Goal: Information Seeking & Learning: Learn about a topic

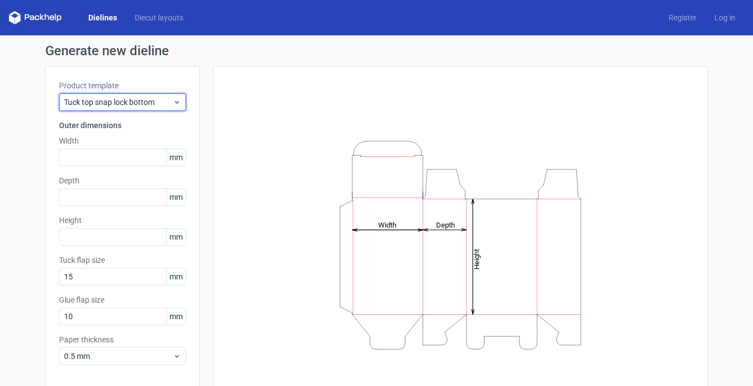
click at [157, 102] on span "Tuck top snap lock bottom" at bounding box center [118, 102] width 109 height 11
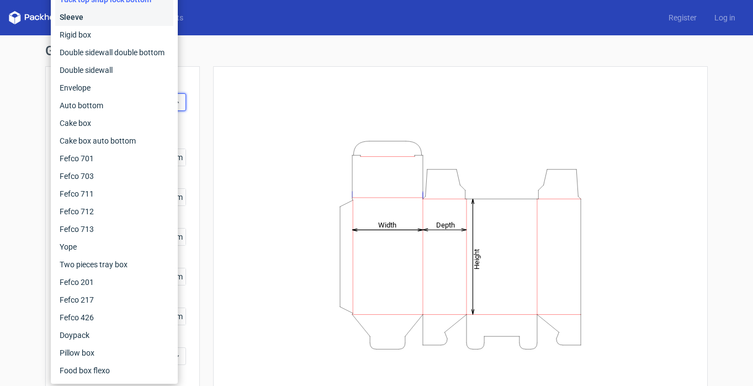
click at [80, 19] on div "Sleeve" at bounding box center [114, 17] width 118 height 18
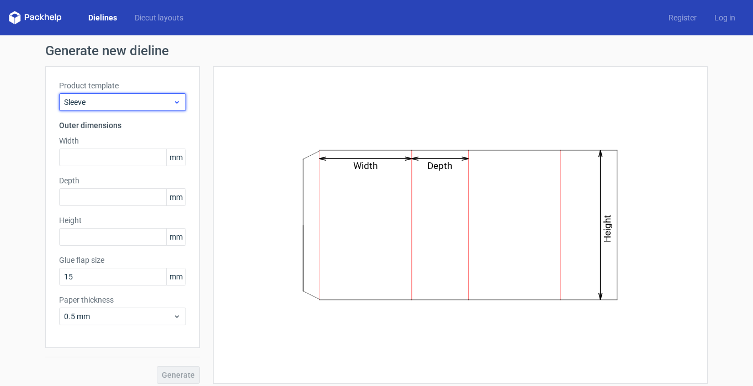
click at [128, 102] on span "Sleeve" at bounding box center [118, 102] width 109 height 11
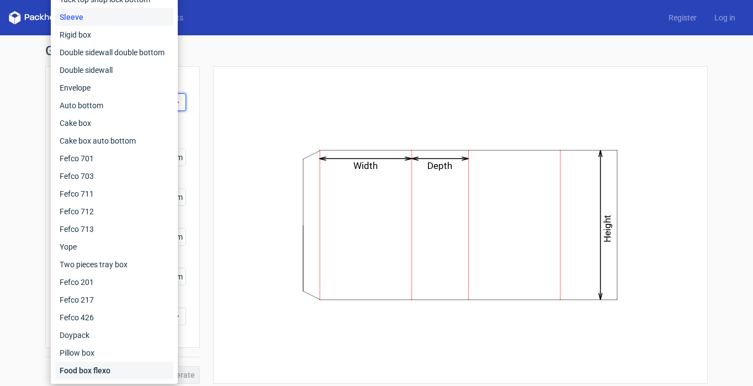
click at [109, 371] on div "Food box flexo" at bounding box center [114, 371] width 118 height 18
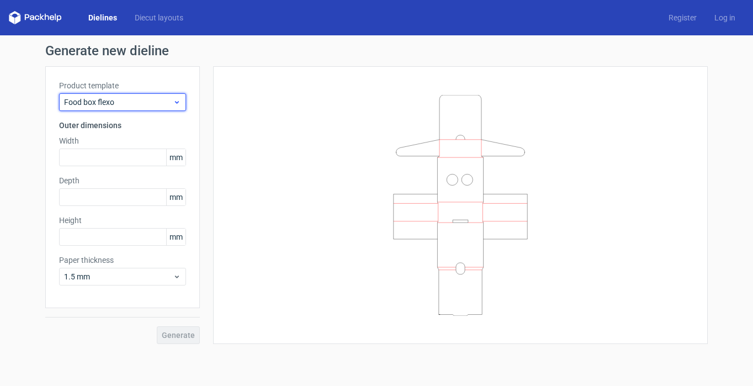
click at [115, 104] on span "Food box flexo" at bounding box center [118, 102] width 109 height 11
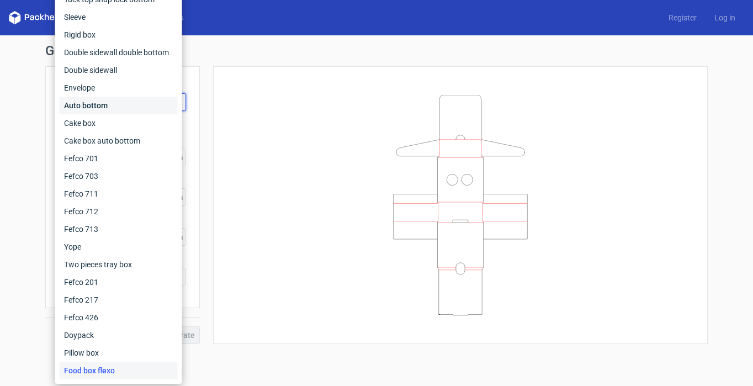
click at [100, 105] on div "Auto bottom" at bounding box center [119, 106] width 118 height 18
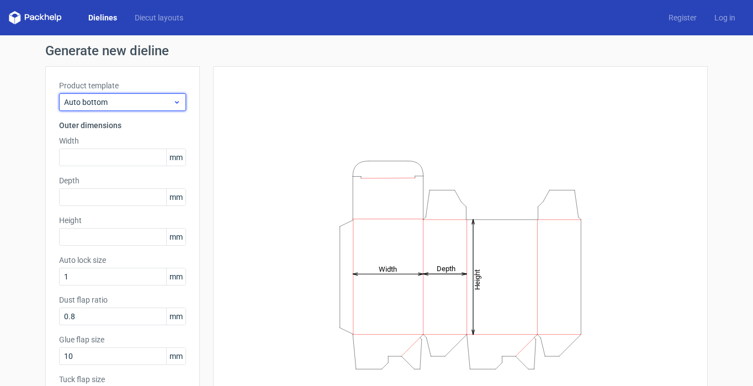
click at [141, 108] on div "Auto bottom" at bounding box center [122, 102] width 127 height 18
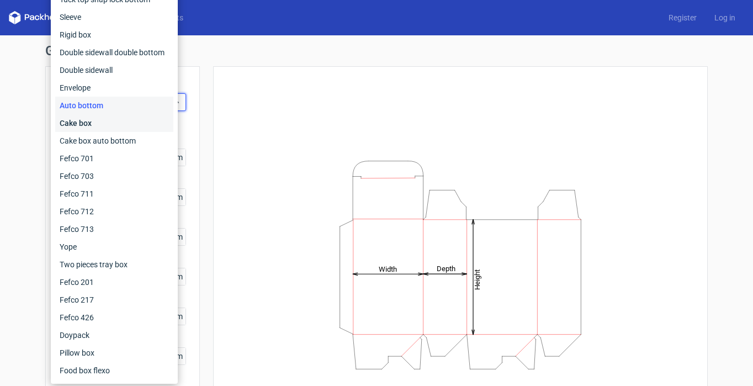
click at [86, 125] on div "Cake box" at bounding box center [114, 123] width 118 height 18
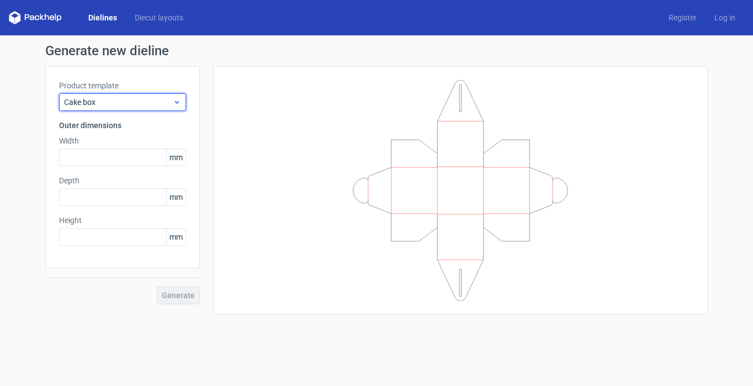
click at [112, 98] on span "Cake box" at bounding box center [118, 102] width 109 height 11
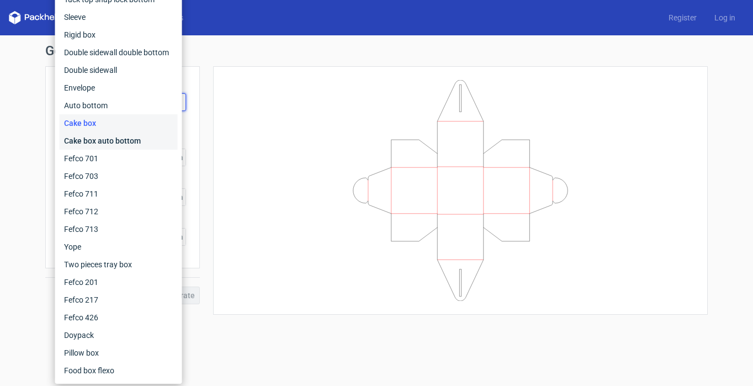
click at [93, 143] on div "Cake box auto bottom" at bounding box center [119, 141] width 118 height 18
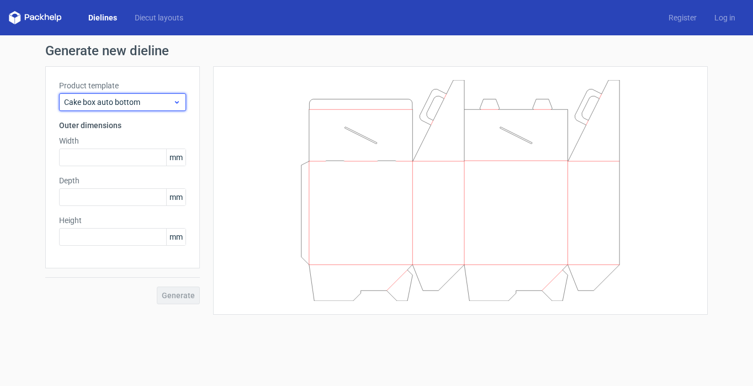
click at [147, 104] on span "Cake box auto bottom" at bounding box center [118, 102] width 109 height 11
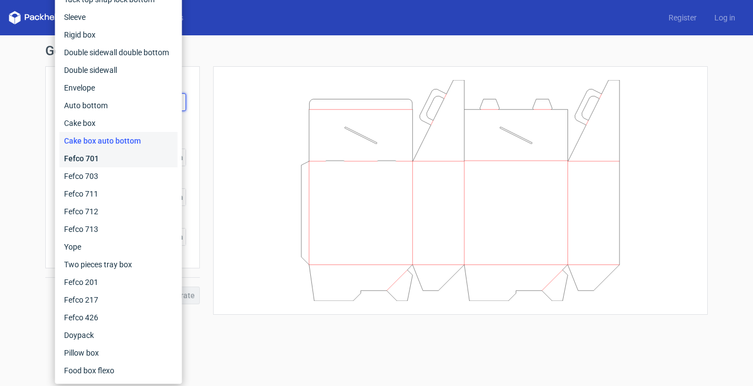
click at [108, 159] on div "Fefco 701" at bounding box center [119, 159] width 118 height 18
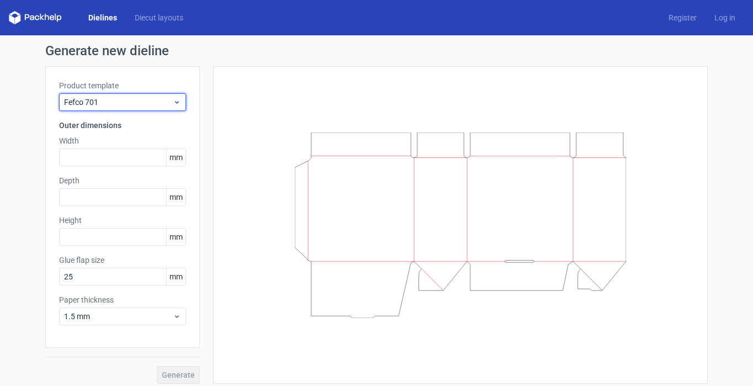
click at [129, 104] on span "Fefco 701" at bounding box center [118, 102] width 109 height 11
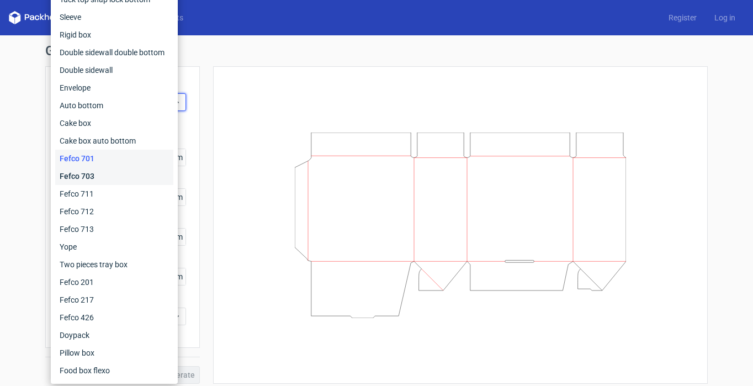
click at [97, 175] on div "Fefco 703" at bounding box center [114, 176] width 118 height 18
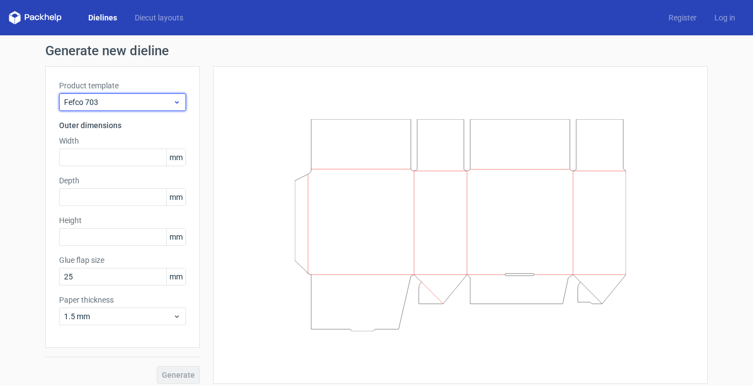
click at [125, 104] on span "Fefco 703" at bounding box center [118, 102] width 109 height 11
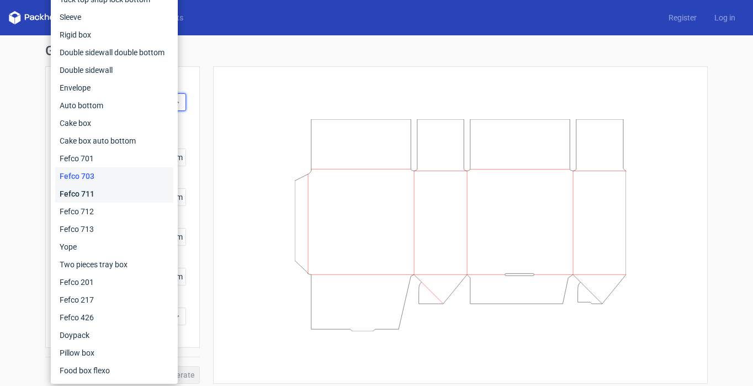
click at [101, 191] on div "Fefco 711" at bounding box center [114, 194] width 118 height 18
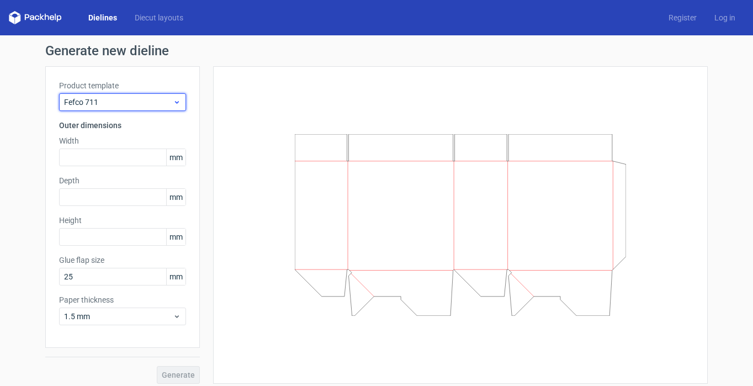
click at [117, 103] on span "Fefco 711" at bounding box center [118, 102] width 109 height 11
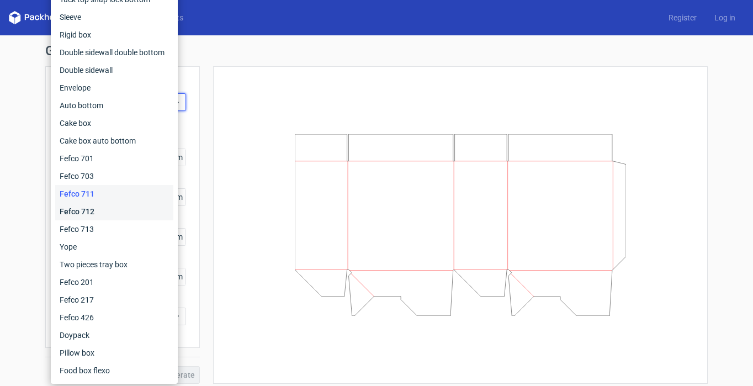
click at [105, 213] on div "Fefco 712" at bounding box center [114, 212] width 118 height 18
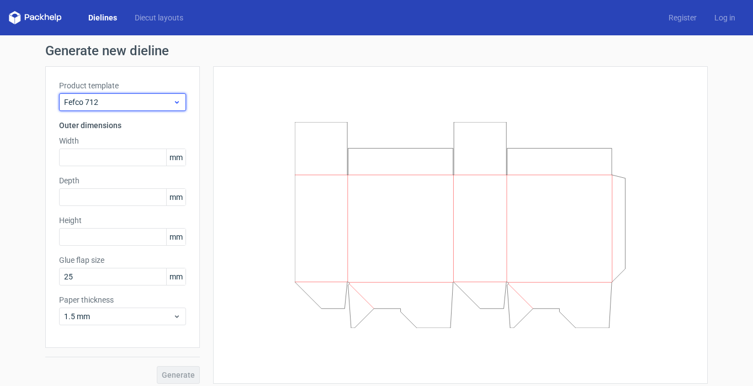
click at [107, 103] on span "Fefco 712" at bounding box center [118, 102] width 109 height 11
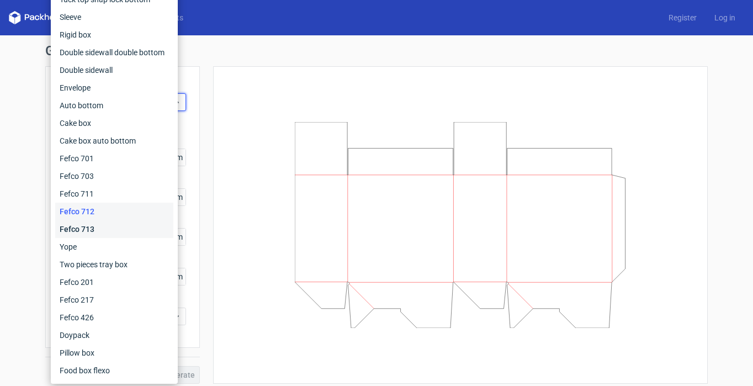
click at [92, 226] on div "Fefco 713" at bounding box center [114, 229] width 118 height 18
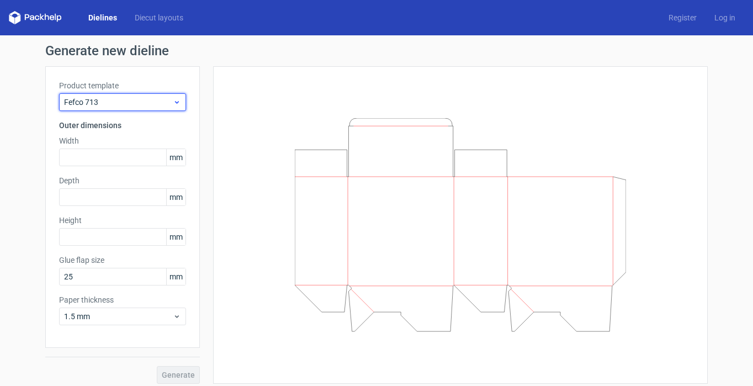
click at [139, 103] on span "Fefco 713" at bounding box center [118, 102] width 109 height 11
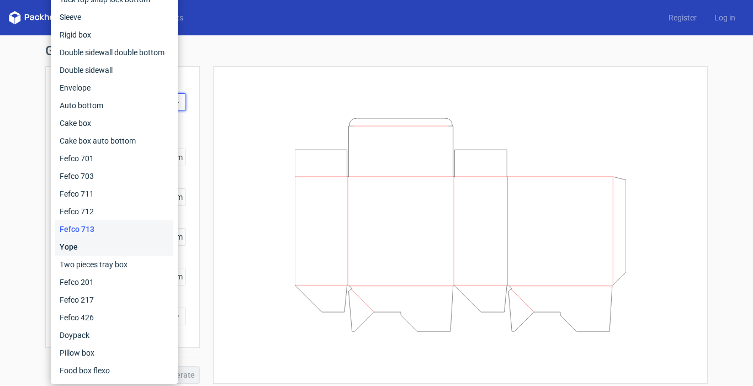
click at [77, 248] on div "Yope" at bounding box center [114, 247] width 118 height 18
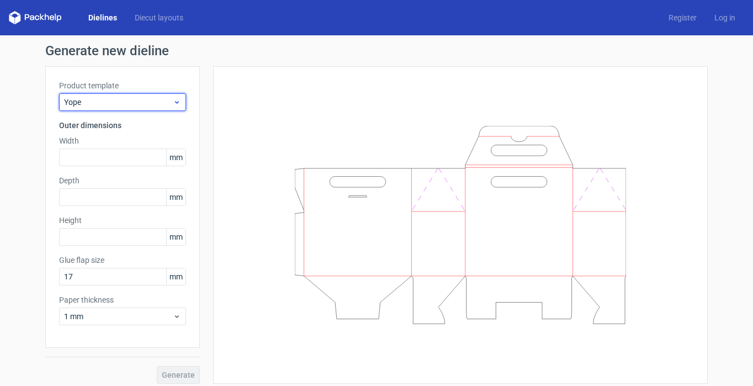
click at [136, 106] on span "Yope" at bounding box center [118, 102] width 109 height 11
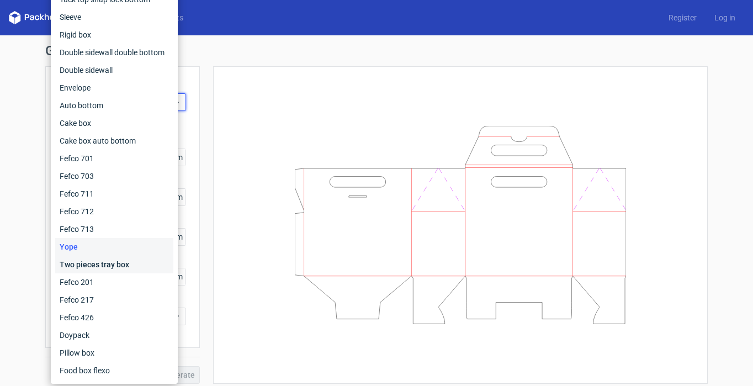
click at [87, 268] on div "Two pieces tray box" at bounding box center [114, 265] width 118 height 18
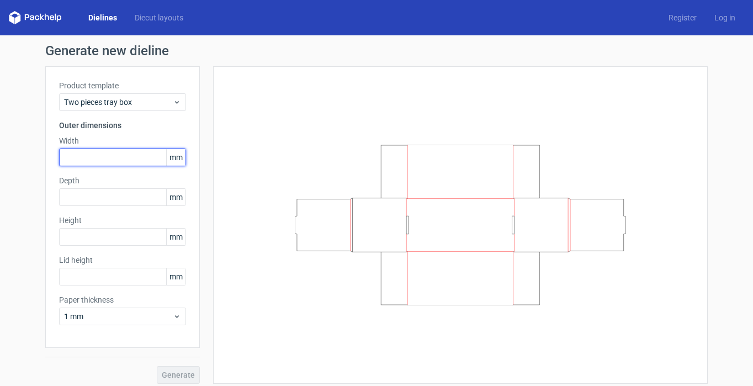
click at [110, 157] on input "text" at bounding box center [122, 158] width 127 height 18
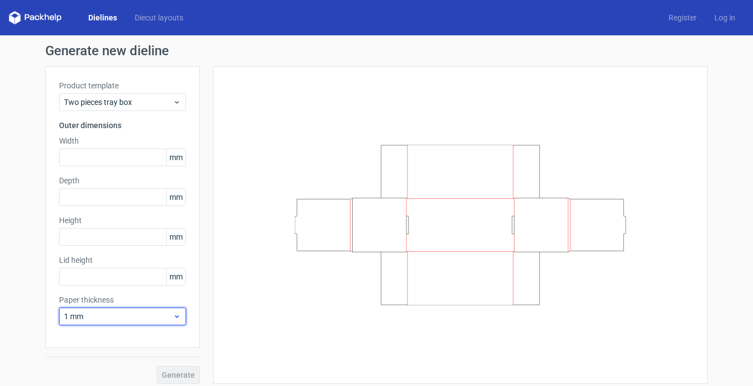
click at [148, 319] on span "1 mm" at bounding box center [118, 316] width 109 height 11
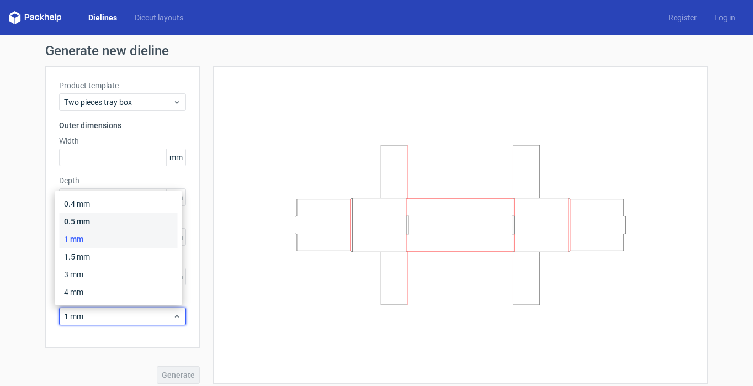
click at [84, 221] on div "0.5 mm" at bounding box center [119, 222] width 118 height 18
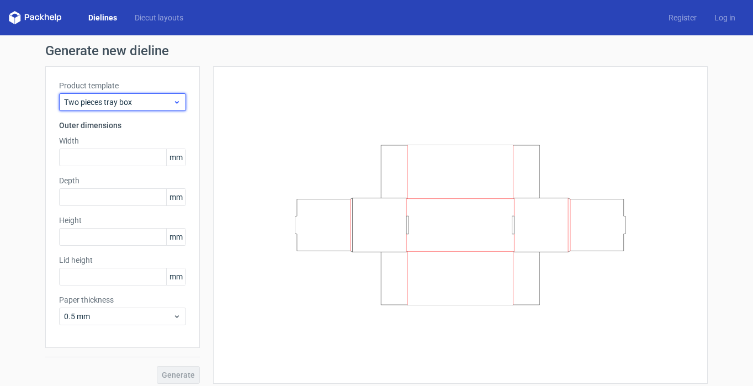
click at [142, 104] on span "Two pieces tray box" at bounding box center [118, 102] width 109 height 11
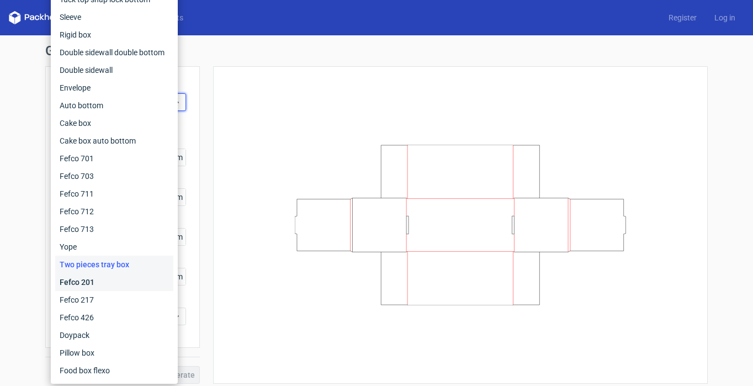
click at [93, 282] on div "Fefco 201" at bounding box center [114, 282] width 118 height 18
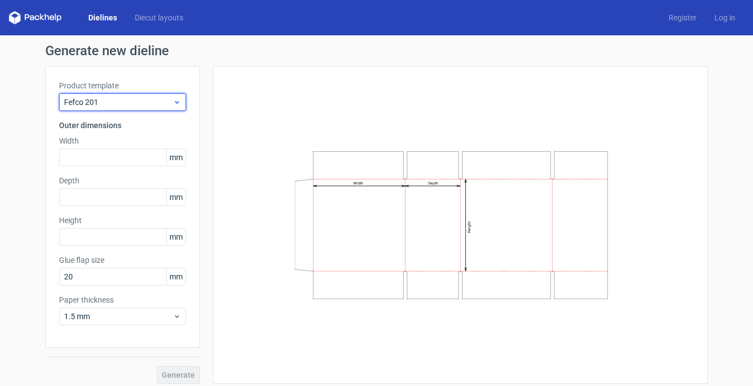
click at [140, 102] on span "Fefco 201" at bounding box center [118, 102] width 109 height 11
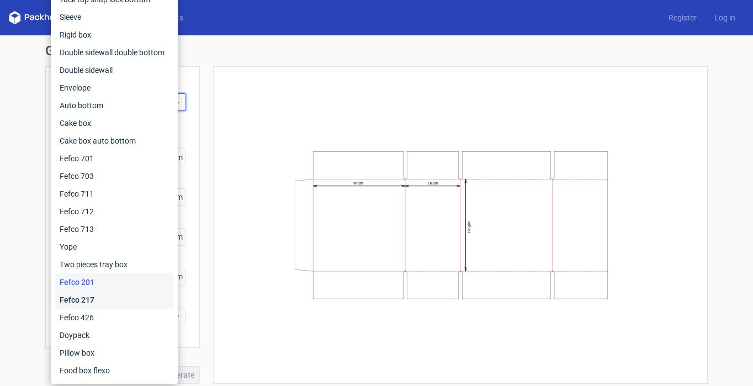
click at [109, 298] on div "Fefco 217" at bounding box center [114, 300] width 118 height 18
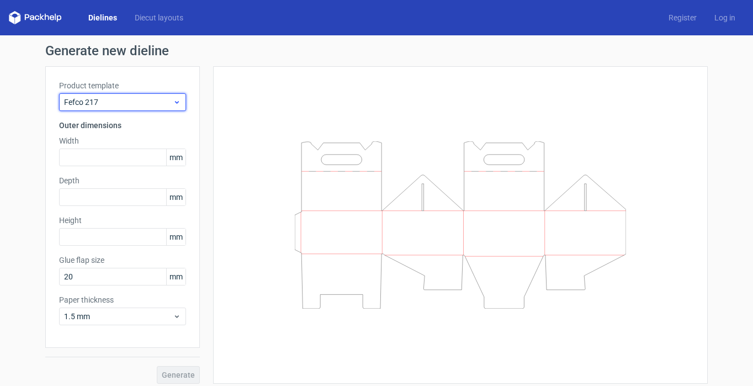
click at [136, 106] on span "Fefco 217" at bounding box center [118, 102] width 109 height 11
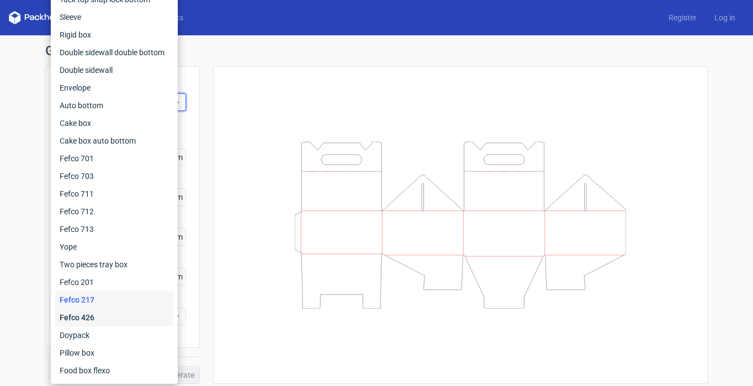
click at [92, 318] on div "Fefco 426" at bounding box center [114, 318] width 118 height 18
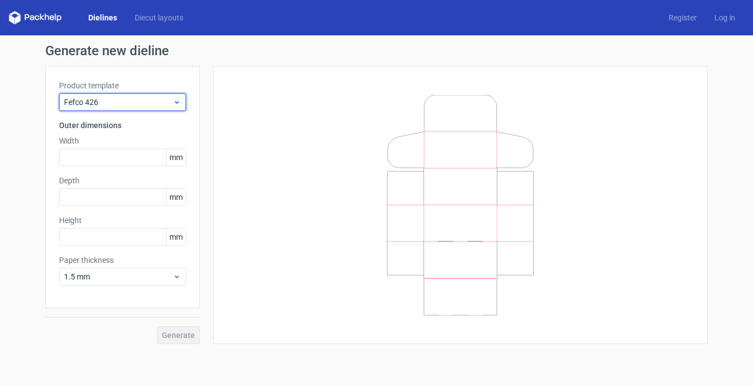
click at [146, 104] on span "Fefco 426" at bounding box center [118, 102] width 109 height 11
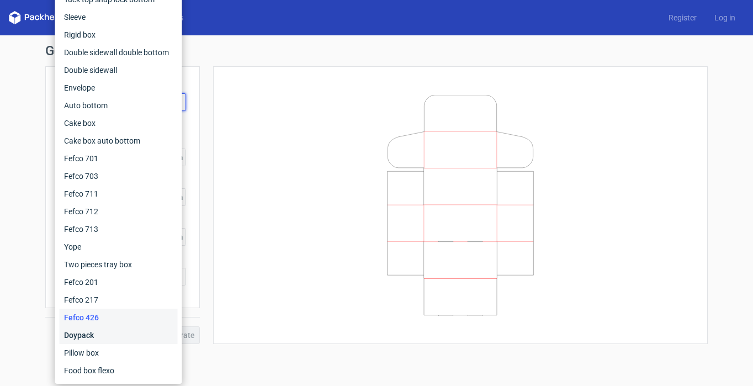
click at [112, 338] on div "Doypack" at bounding box center [119, 335] width 118 height 18
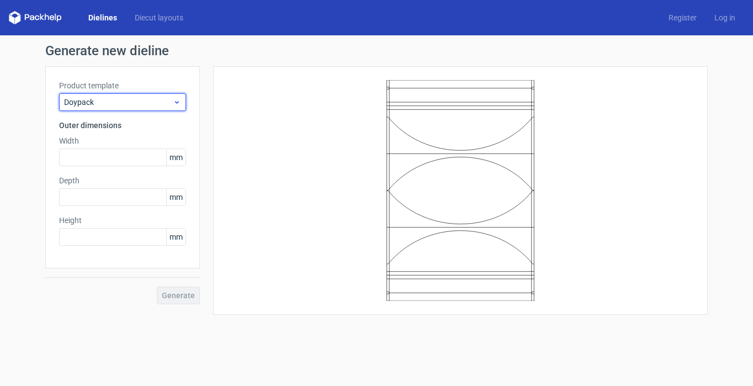
click at [144, 105] on span "Doypack" at bounding box center [118, 102] width 109 height 11
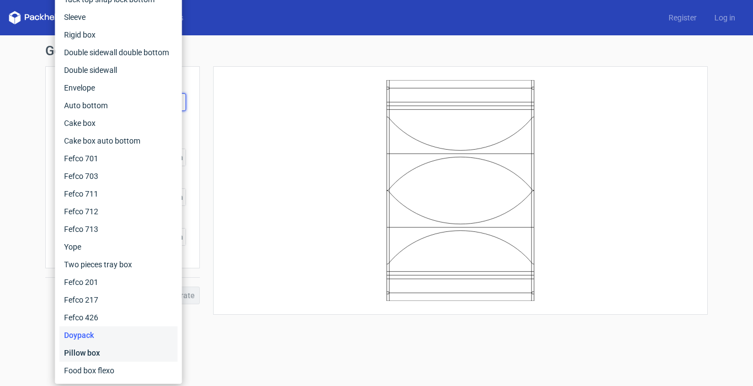
click at [107, 354] on div "Pillow box" at bounding box center [119, 353] width 118 height 18
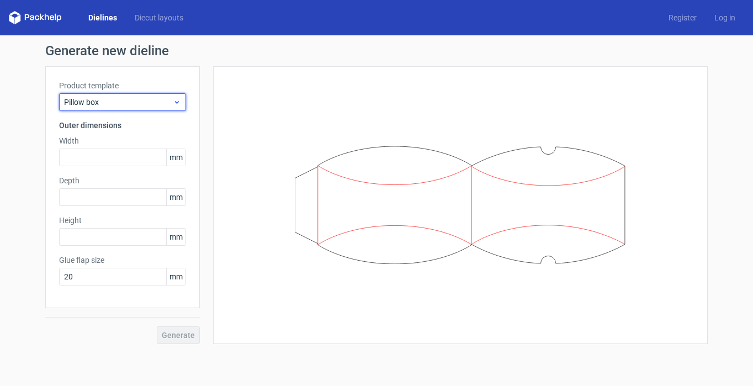
click at [129, 103] on span "Pillow box" at bounding box center [118, 102] width 109 height 11
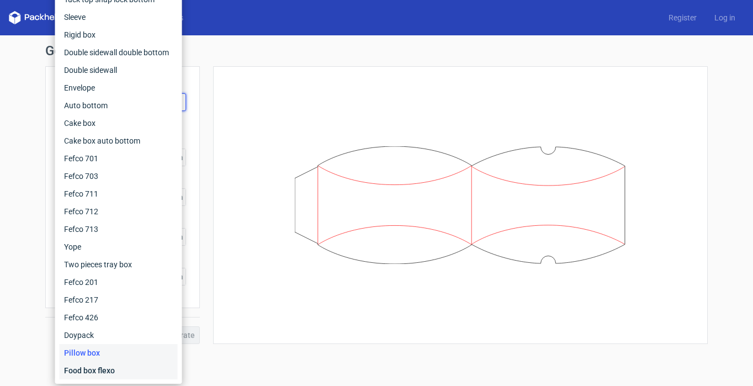
click at [98, 369] on div "Food box flexo" at bounding box center [119, 371] width 118 height 18
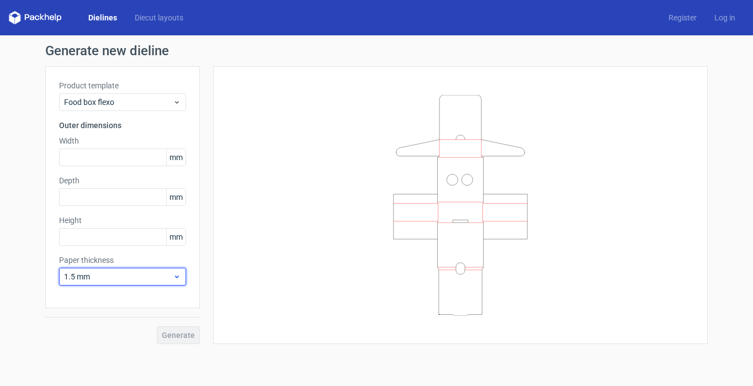
click at [155, 279] on span "1.5 mm" at bounding box center [118, 276] width 109 height 11
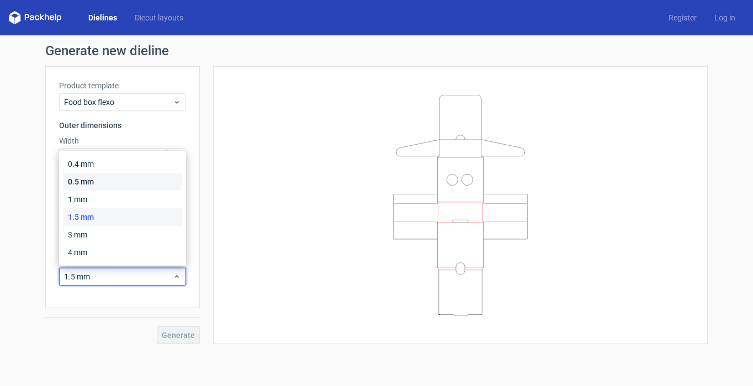
click at [101, 181] on div "0.5 mm" at bounding box center [123, 182] width 118 height 18
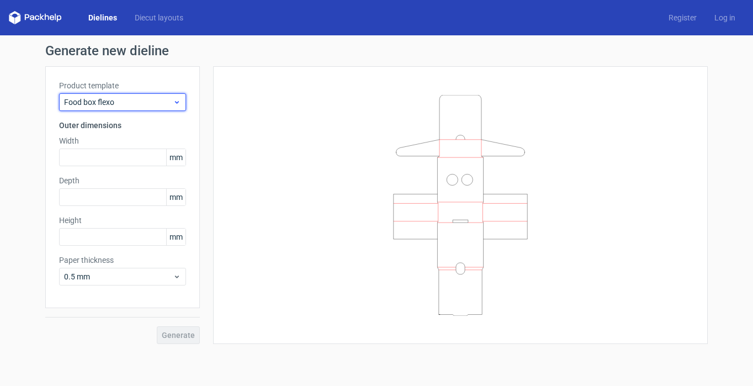
click at [155, 105] on span "Food box flexo" at bounding box center [118, 102] width 109 height 11
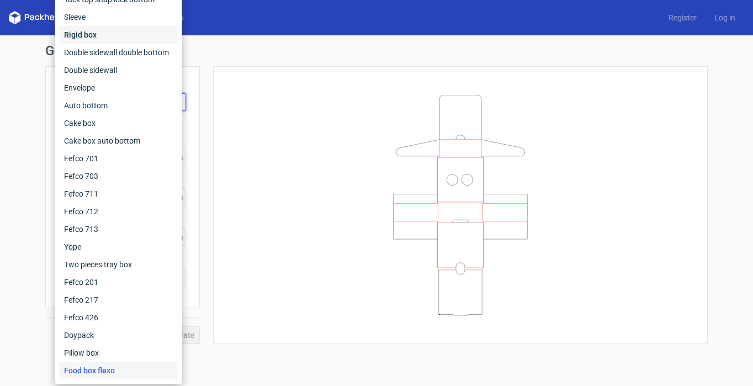
click at [89, 34] on div "Rigid box" at bounding box center [119, 35] width 118 height 18
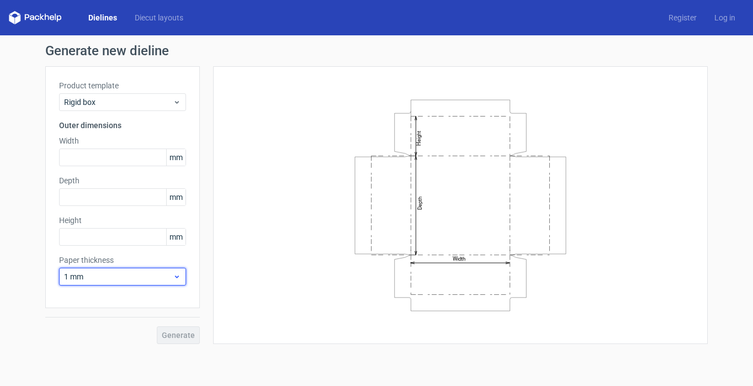
click at [152, 279] on span "1 mm" at bounding box center [118, 276] width 109 height 11
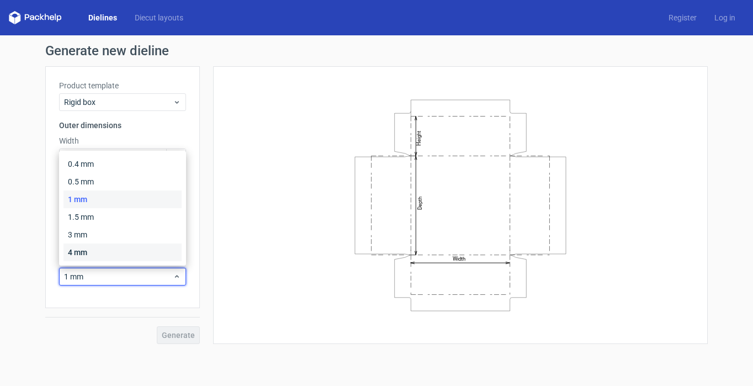
click at [93, 250] on div "4 mm" at bounding box center [123, 253] width 118 height 18
